Goal: Information Seeking & Learning: Learn about a topic

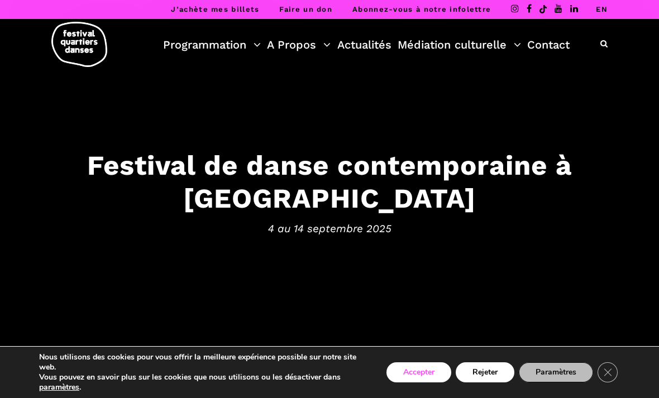
click at [432, 372] on button "Accepter" at bounding box center [418, 372] width 65 height 20
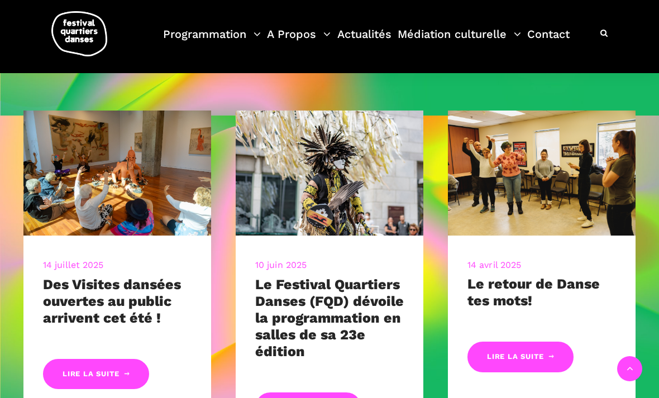
scroll to position [346, 0]
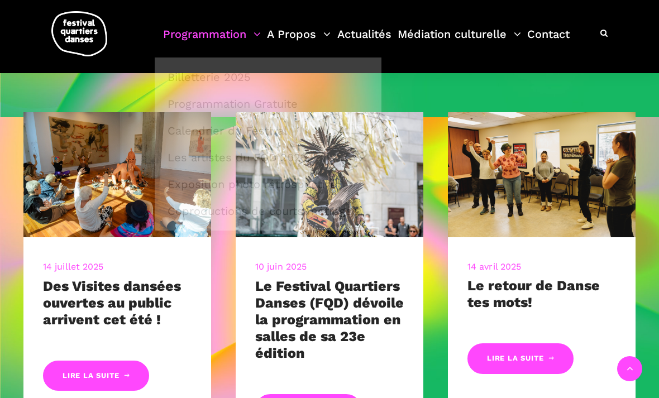
click at [205, 35] on link "Programmation" at bounding box center [212, 41] width 98 height 33
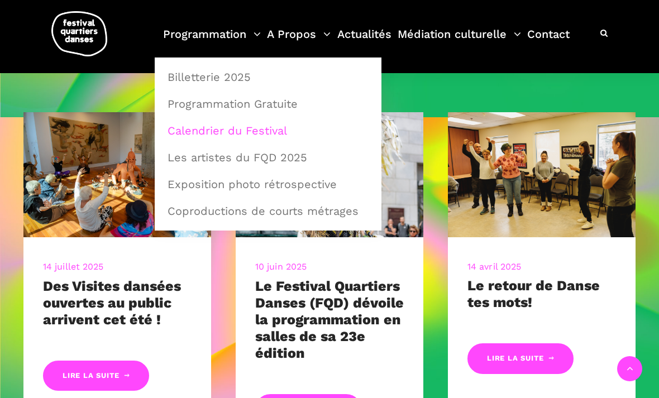
click at [192, 132] on link "Calendrier du Festival" at bounding box center [268, 131] width 214 height 26
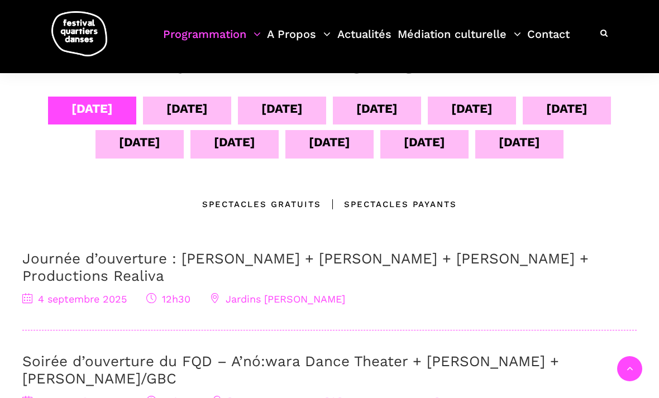
scroll to position [191, 0]
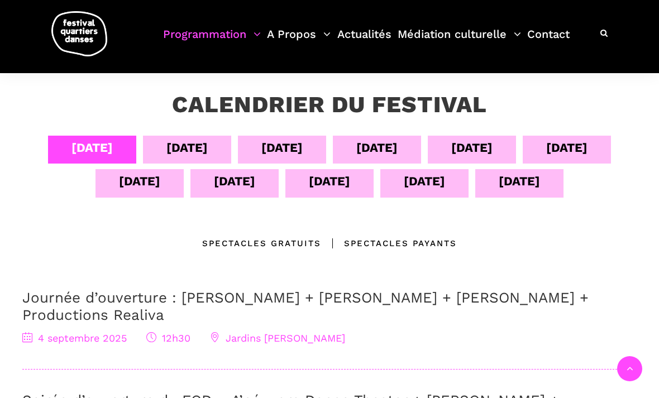
click at [396, 148] on div "07 sept" at bounding box center [376, 148] width 41 height 20
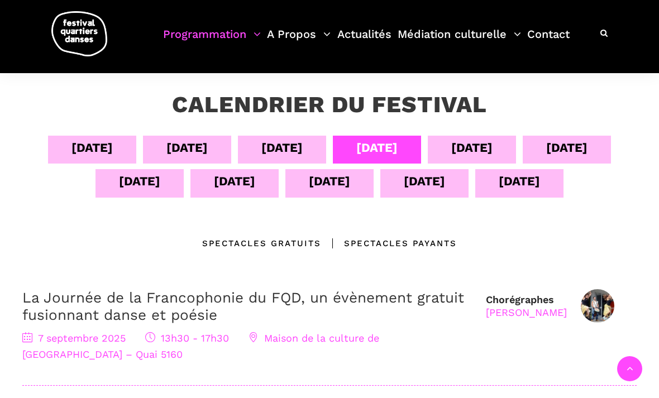
click at [283, 164] on div "04 sept 05 sept 06 sept 07 sept 08 sept 09 sept 10 sept 11 sept 12 sept 13 sept…" at bounding box center [329, 169] width 614 height 67
click at [280, 150] on div "06 sept" at bounding box center [281, 148] width 41 height 20
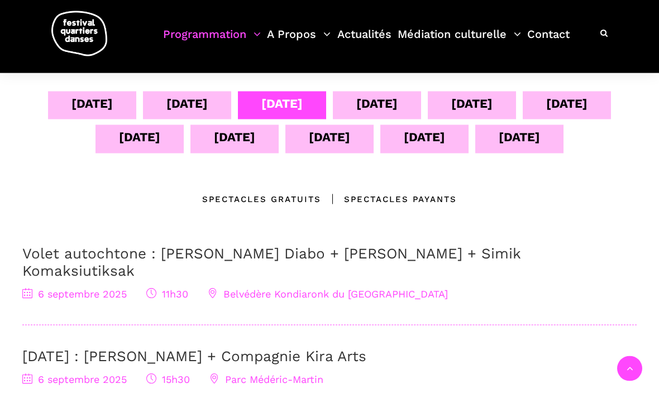
scroll to position [236, 0]
click at [391, 102] on div "07 sept" at bounding box center [376, 103] width 41 height 20
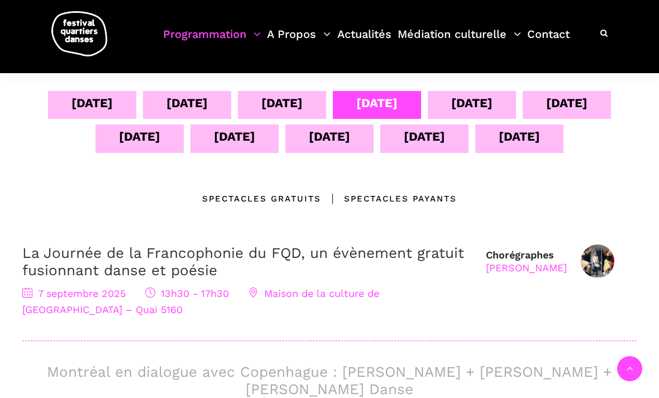
click at [86, 260] on link "La Journée de la Francophonie du FQD, un évènement gratuit fusionnant danse et …" at bounding box center [243, 262] width 442 height 34
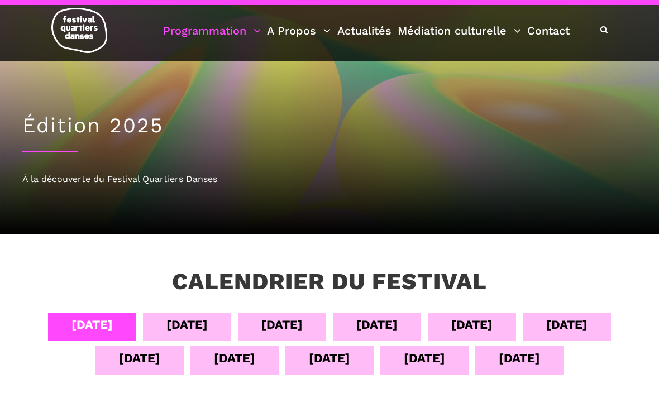
scroll to position [18, 0]
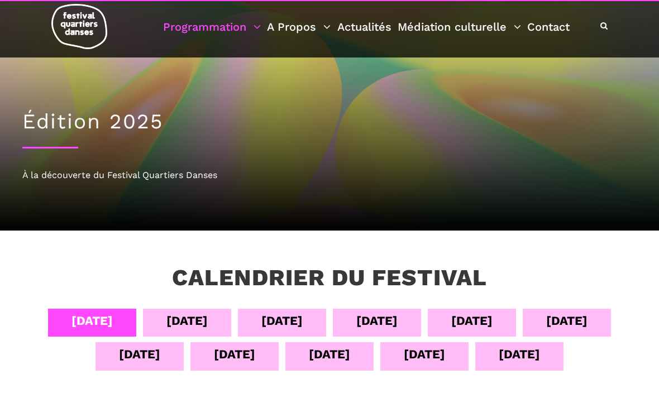
click at [491, 318] on div "[DATE]" at bounding box center [471, 321] width 41 height 20
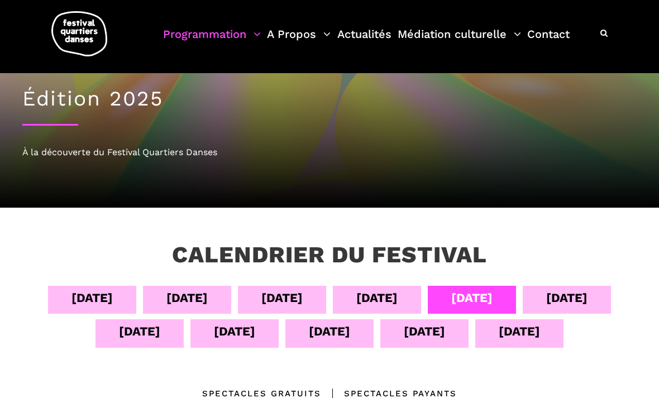
scroll to position [0, 0]
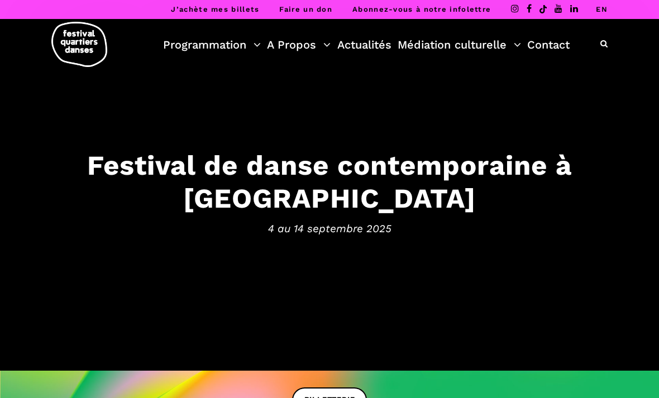
scroll to position [346, 0]
